Goal: Transaction & Acquisition: Purchase product/service

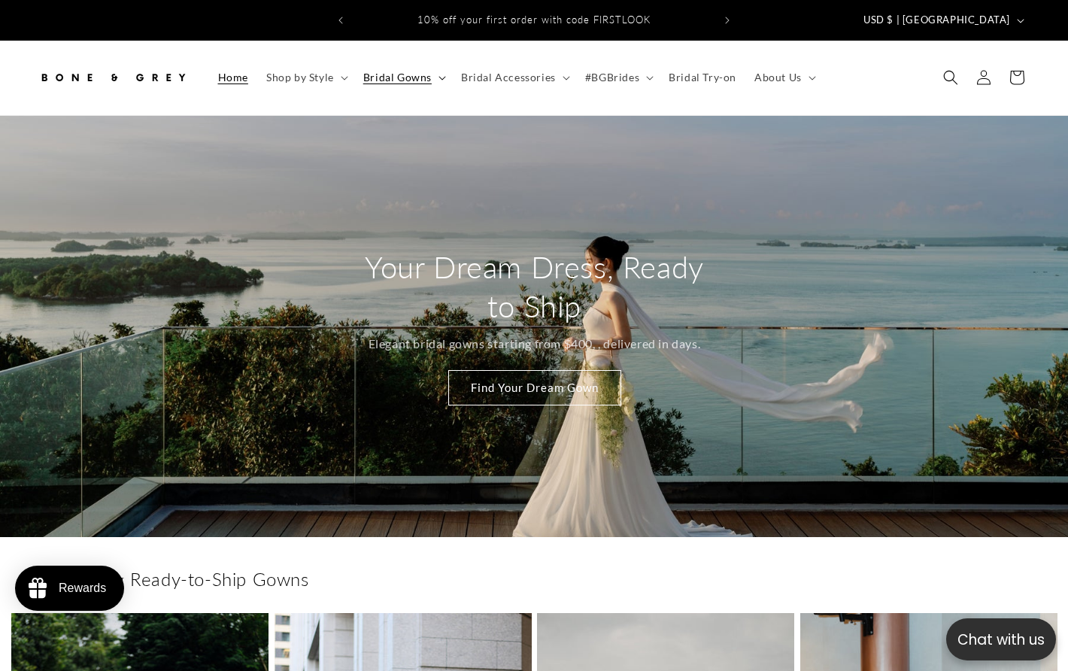
click at [406, 71] on span "Bridal Gowns" at bounding box center [397, 78] width 68 height 14
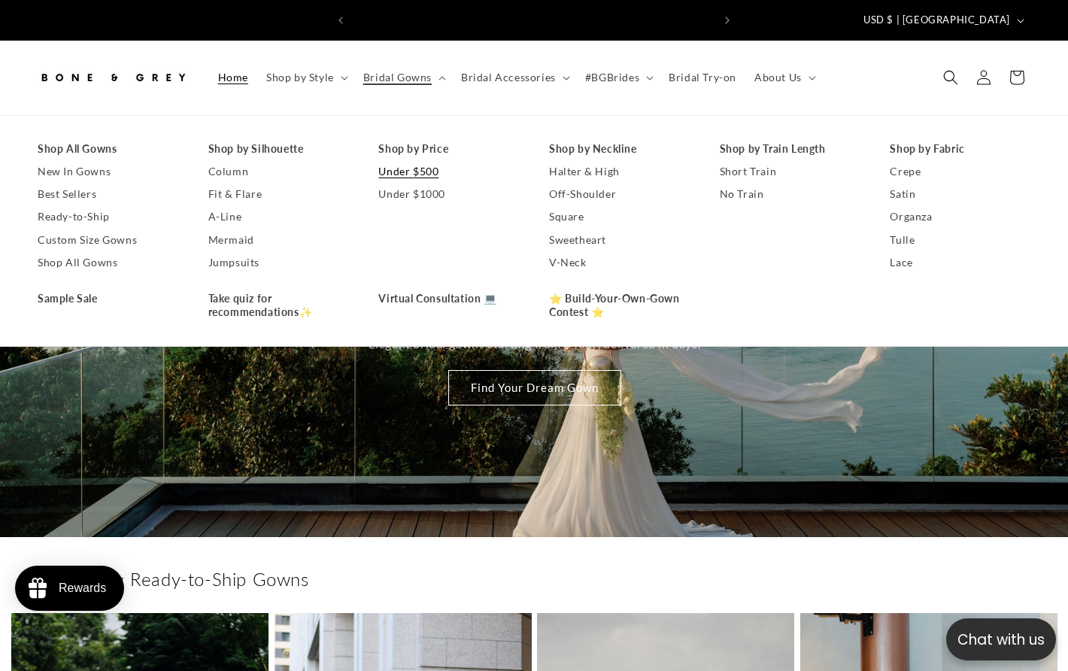
scroll to position [0, 359]
click at [411, 160] on link "Under $500" at bounding box center [448, 171] width 141 height 23
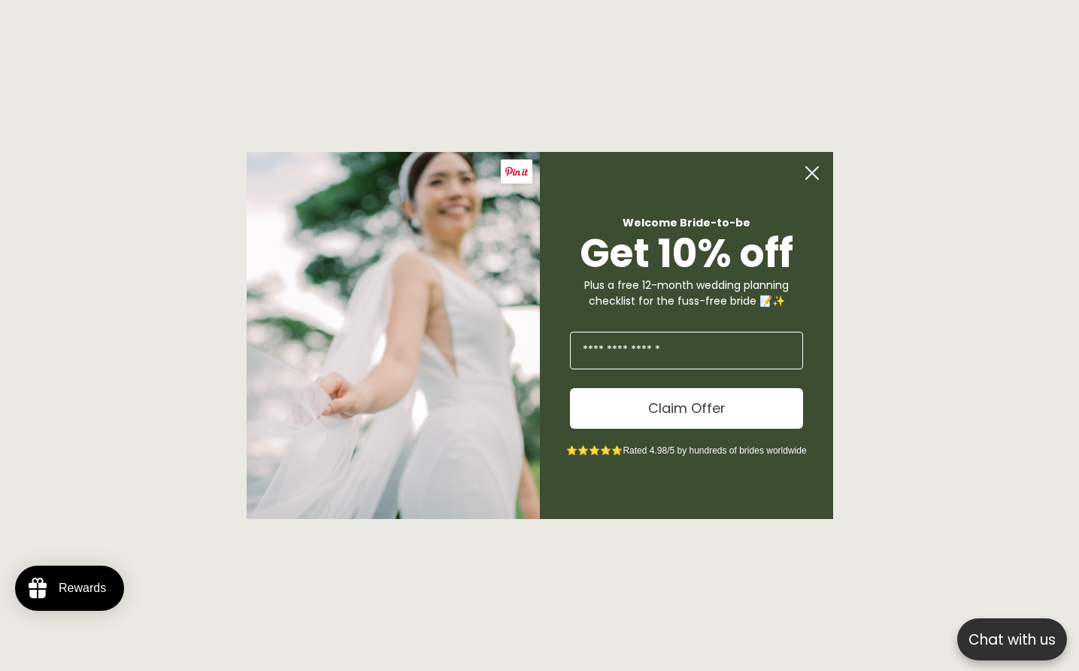
scroll to position [0, 728]
click at [810, 172] on circle "Close dialog" at bounding box center [812, 173] width 29 height 29
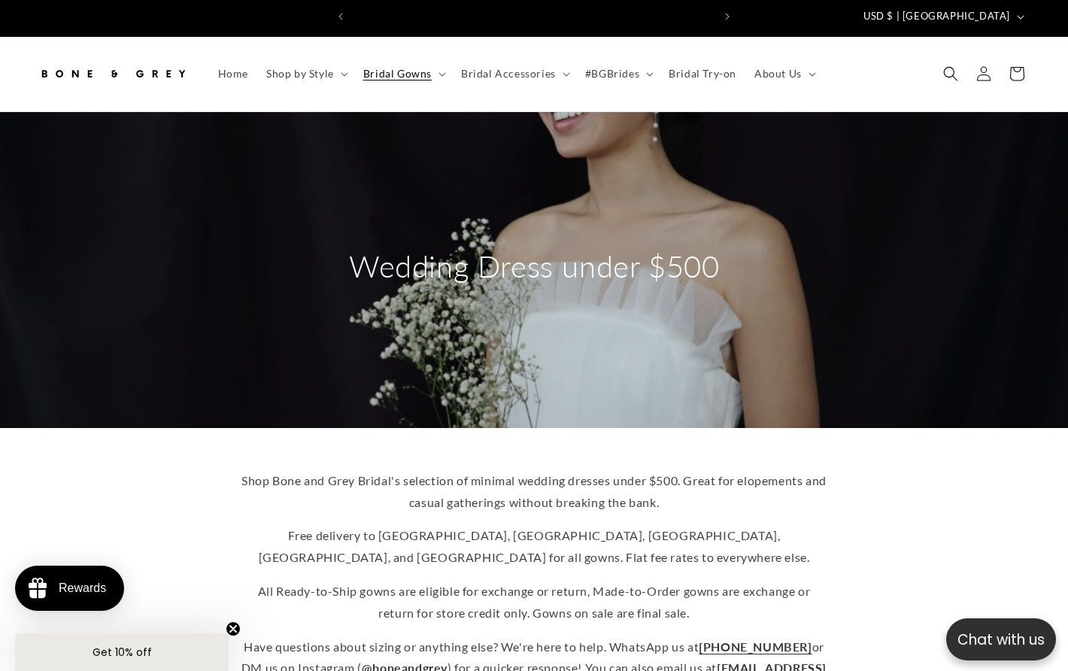
scroll to position [0, 0]
click at [423, 67] on span "Bridal Gowns" at bounding box center [397, 74] width 68 height 14
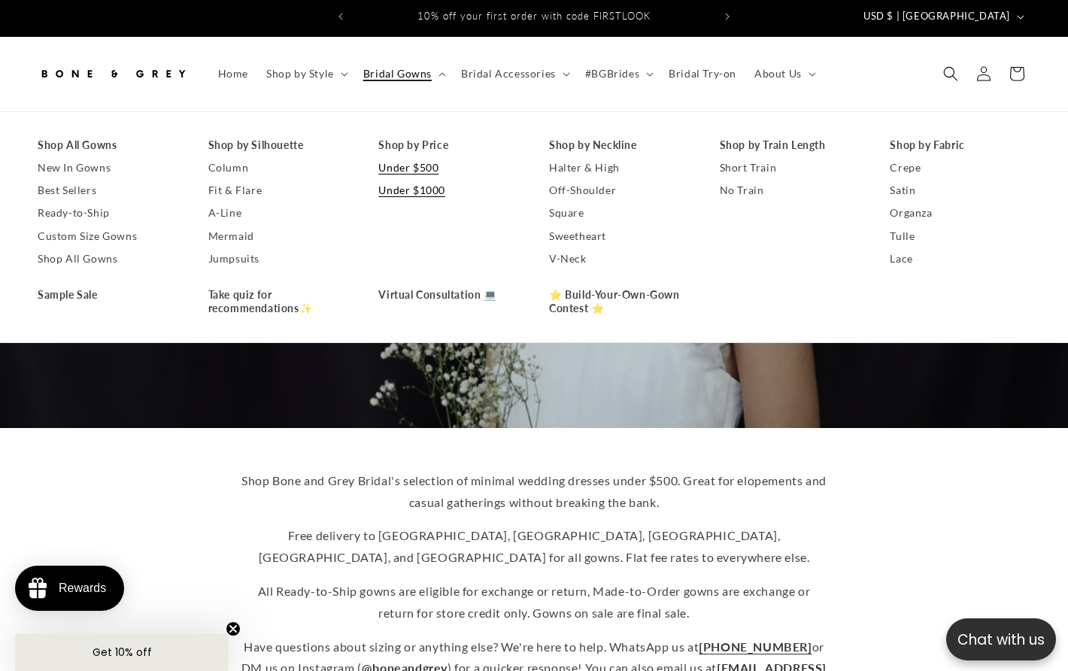
click at [408, 179] on link "Under $1000" at bounding box center [448, 190] width 141 height 23
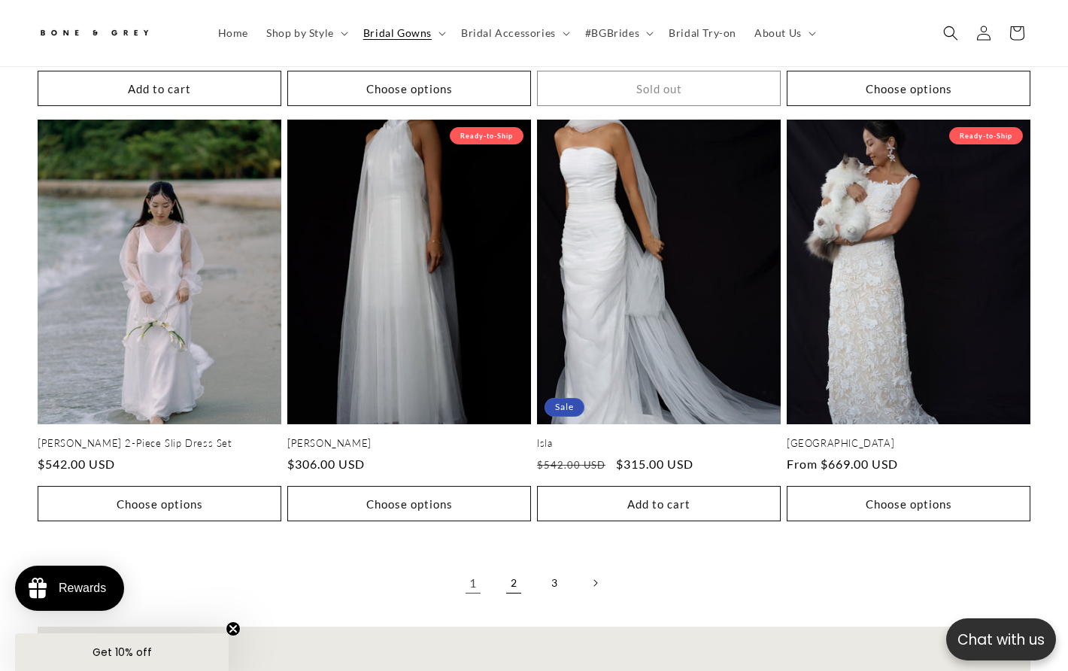
click at [514, 566] on link "2" at bounding box center [513, 582] width 33 height 33
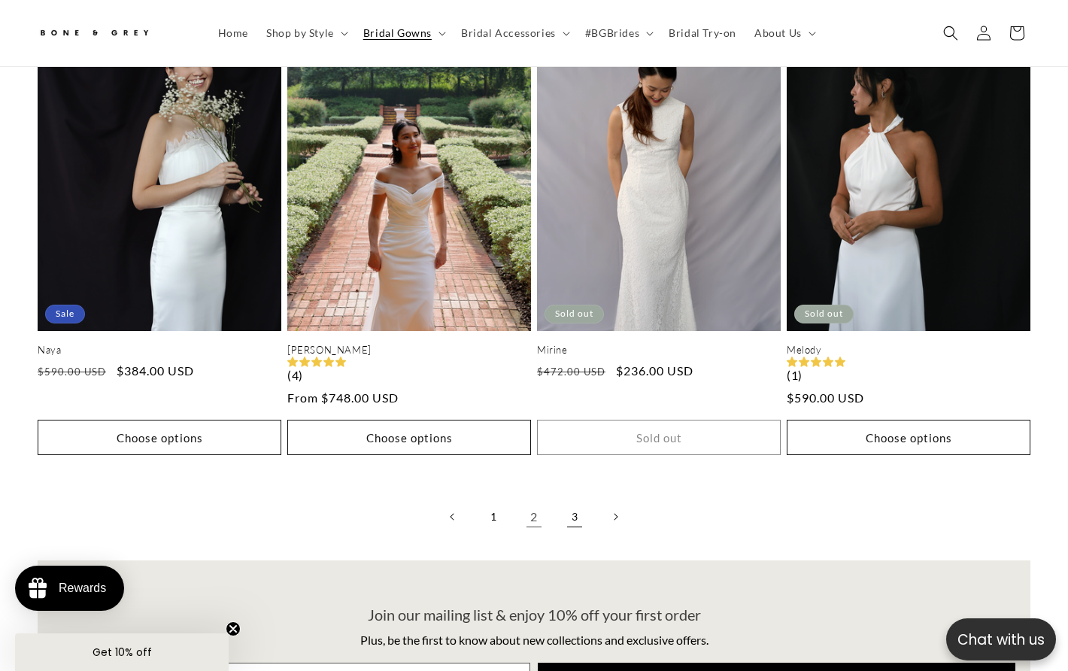
scroll to position [0, 719]
click at [574, 500] on link "3" at bounding box center [574, 516] width 33 height 33
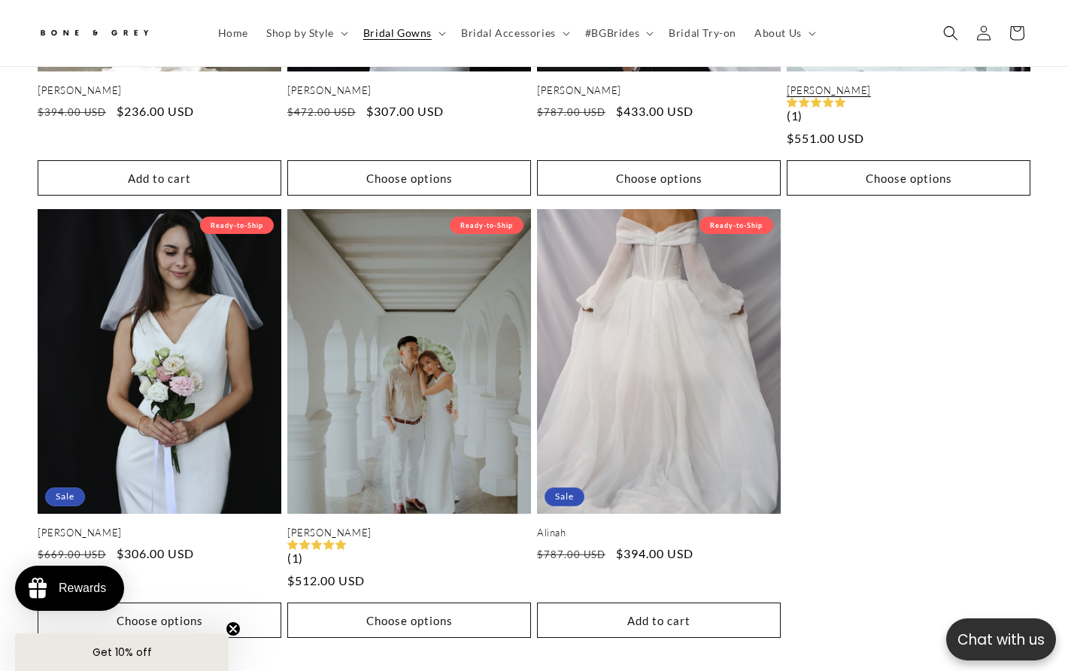
scroll to position [0, 359]
